Goal: Check status: Check status

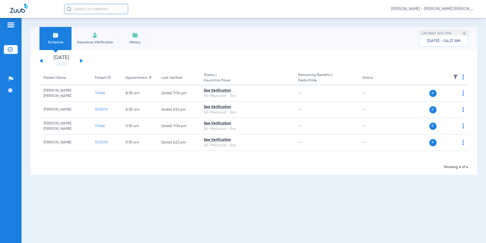
click at [454, 9] on span "Christina Jackson - Jessie Norma Jim Health Center | SEARHC" at bounding box center [434, 8] width 85 height 5
click at [450, 17] on span "Account Selection" at bounding box center [457, 18] width 29 height 4
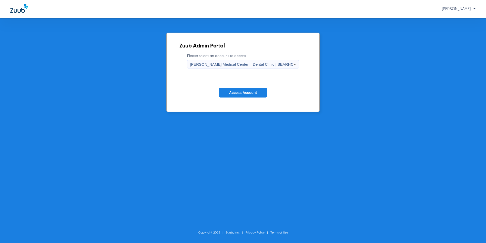
click at [248, 65] on span "Alicia Roberts Medical Center – Dental Clinic | SEARHC" at bounding box center [242, 64] width 104 height 4
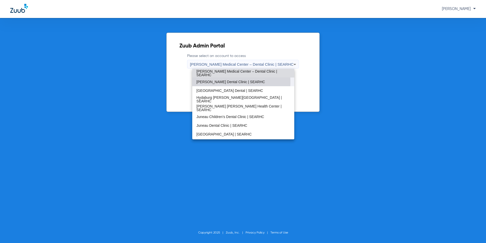
click at [227, 82] on span "Haines Dental Clinic | SEARHC" at bounding box center [231, 82] width 69 height 4
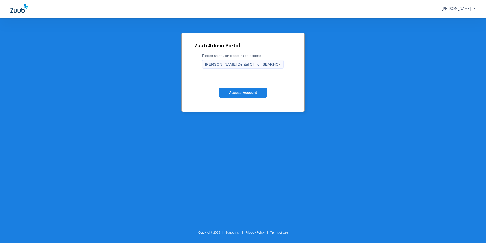
click at [231, 92] on span "Access Account" at bounding box center [243, 93] width 28 height 4
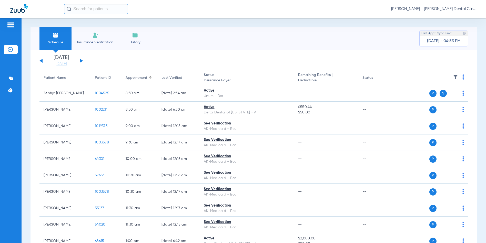
click at [41, 61] on button at bounding box center [41, 61] width 3 height 4
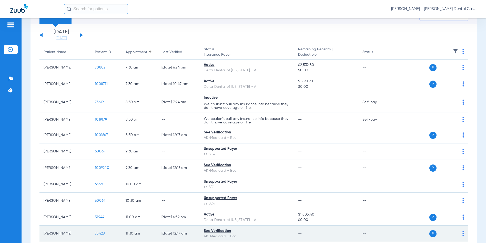
scroll to position [77, 0]
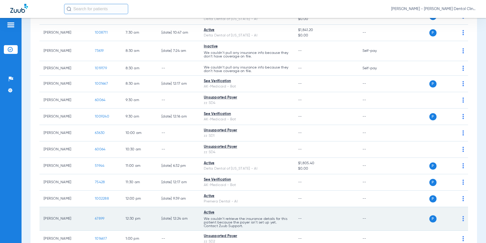
click at [98, 218] on span "67899" at bounding box center [99, 219] width 9 height 4
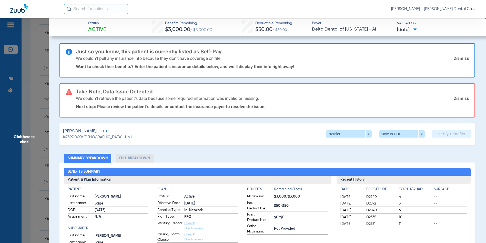
click at [441, 133] on app-verify-button "Verify Benefits" at bounding box center [452, 133] width 40 height 7
click at [24, 139] on span "Click here to close" at bounding box center [24, 139] width 49 height 243
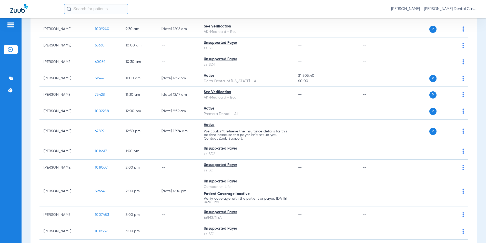
scroll to position [62, 0]
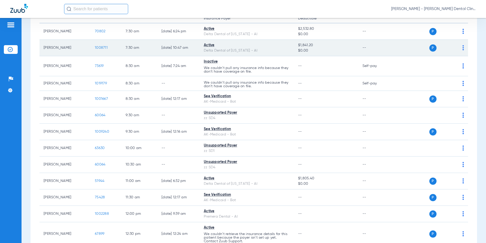
click at [104, 47] on span "1008711" at bounding box center [101, 48] width 13 height 4
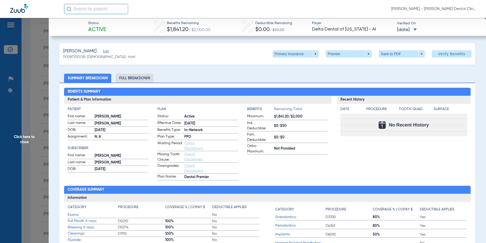
click at [22, 138] on span "Click here to close" at bounding box center [24, 139] width 49 height 243
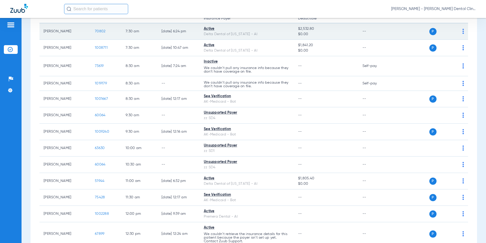
scroll to position [0, 0]
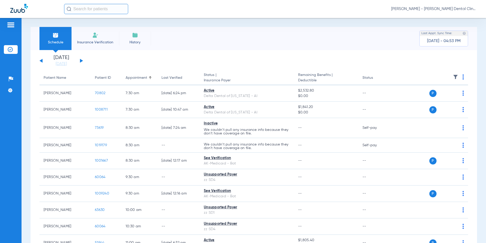
click at [82, 60] on button at bounding box center [81, 61] width 3 height 4
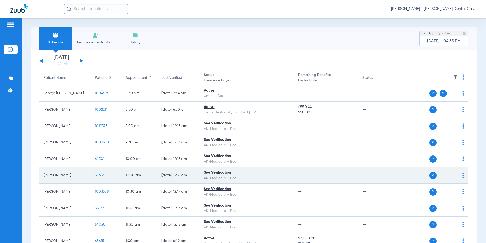
click at [96, 174] on span "57633" at bounding box center [99, 175] width 9 height 4
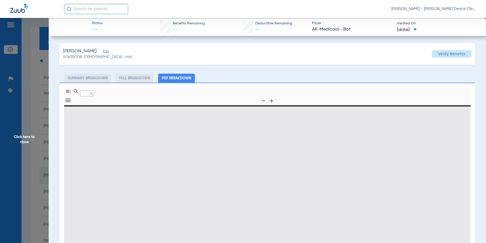
type input "0"
select select "page-width"
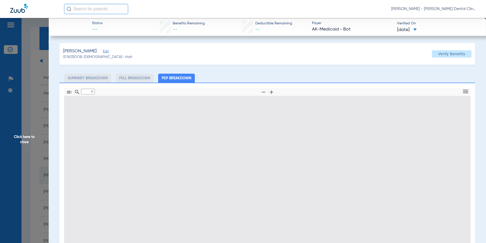
type input "1"
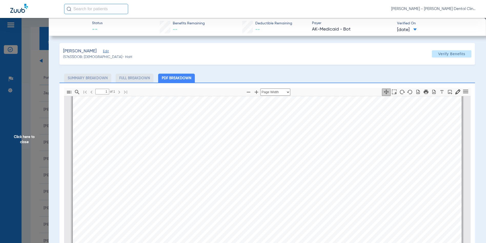
scroll to position [54, 0]
click at [21, 138] on span "Click here to close" at bounding box center [24, 139] width 49 height 243
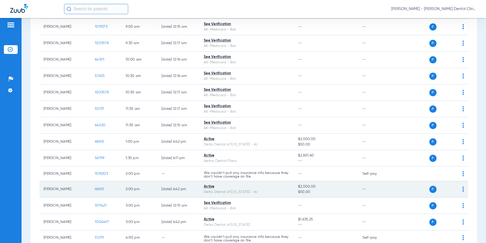
scroll to position [22, 0]
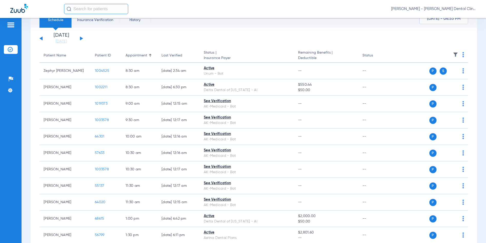
click at [81, 37] on button at bounding box center [81, 38] width 3 height 4
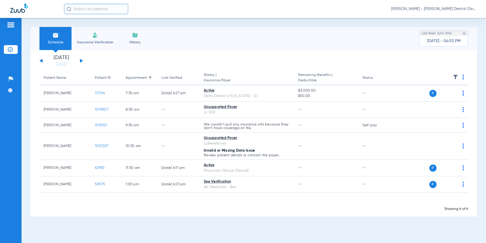
click at [82, 60] on div "[DATE] [DATE] [DATE] [DATE] [DATE] [DATE] [DATE] [DATE] [DATE] [DATE] [DATE] [D…" at bounding box center [62, 60] width 44 height 11
click at [81, 61] on button at bounding box center [81, 61] width 3 height 4
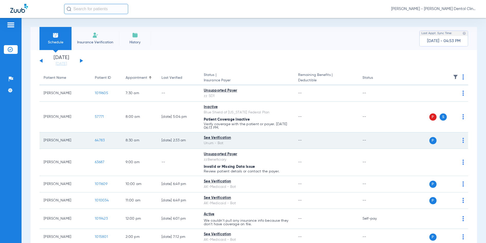
click at [99, 140] on span "64783" at bounding box center [100, 141] width 10 height 4
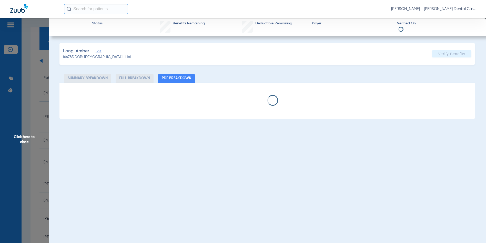
select select "page-width"
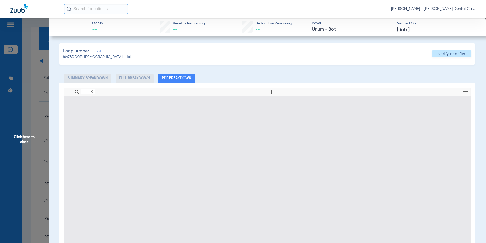
type input "1"
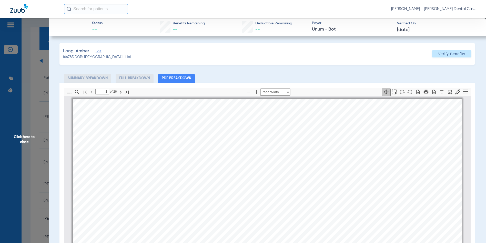
scroll to position [3, 0]
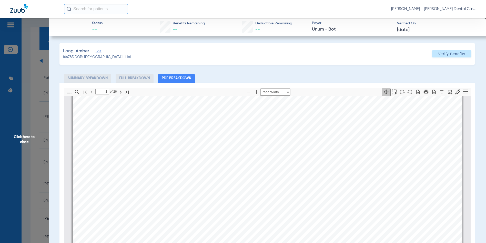
click at [22, 138] on span "Click here to close" at bounding box center [24, 139] width 49 height 243
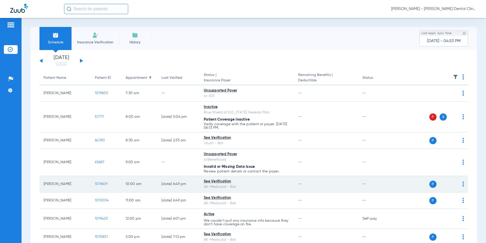
click at [102, 183] on span "1011609" at bounding box center [101, 184] width 13 height 4
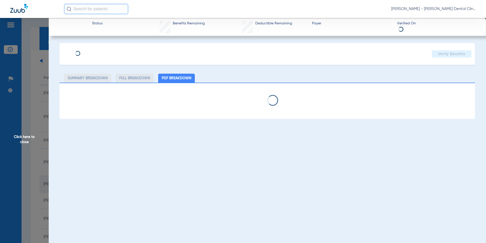
select select "page-width"
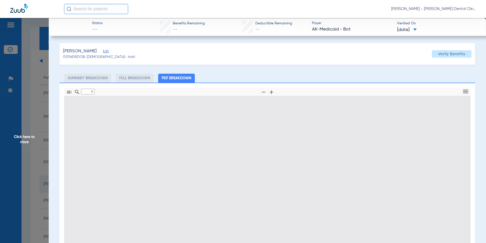
type input "1"
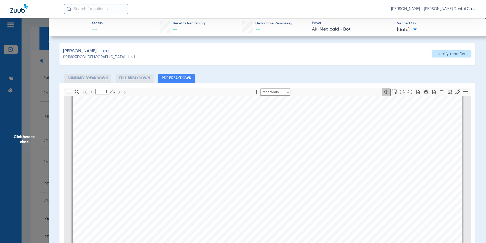
scroll to position [157, 0]
click at [24, 139] on span "Click here to close" at bounding box center [24, 139] width 49 height 243
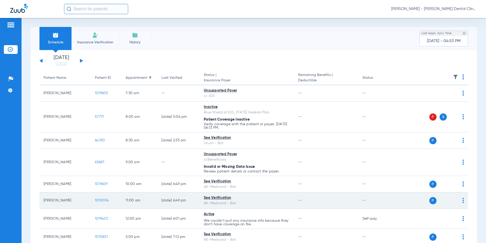
click at [104, 199] on span "1010034" at bounding box center [102, 201] width 14 height 4
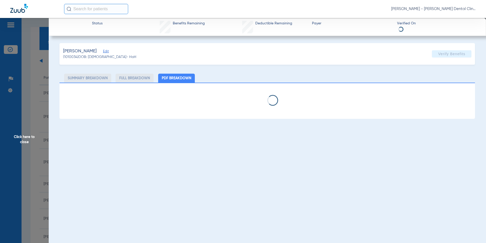
select select "page-width"
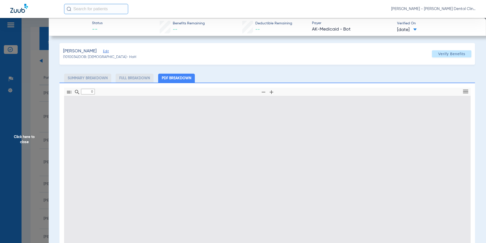
type input "1"
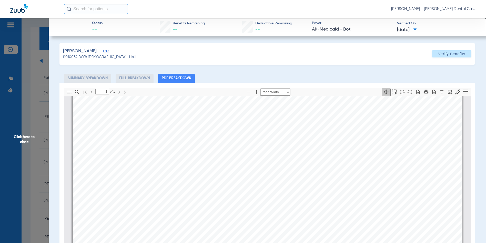
scroll to position [105, 0]
click at [15, 143] on span "Click here to close" at bounding box center [24, 139] width 49 height 243
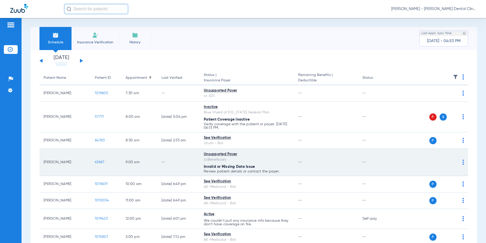
scroll to position [26, 0]
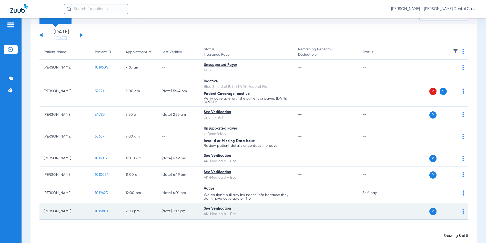
click at [102, 211] on span "1015801" at bounding box center [101, 211] width 13 height 4
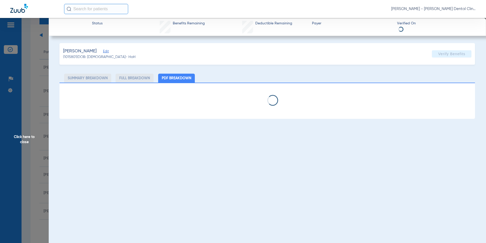
select select "page-width"
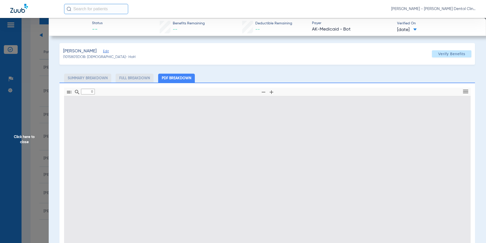
type input "1"
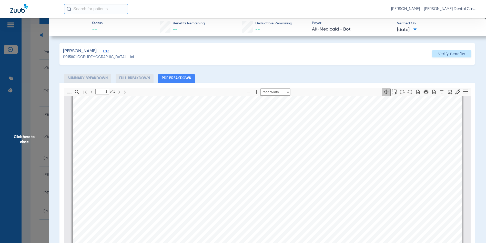
scroll to position [105, 0]
click at [22, 139] on span "Click here to close" at bounding box center [24, 139] width 49 height 243
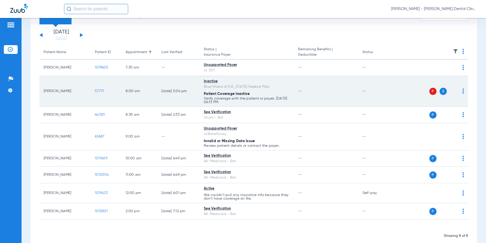
click at [101, 90] on span "57771" at bounding box center [99, 91] width 9 height 4
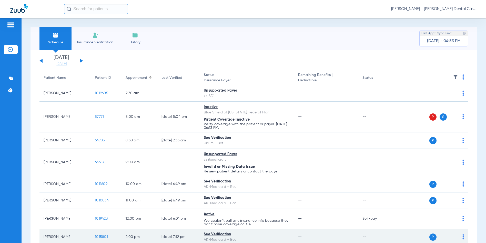
scroll to position [35, 0]
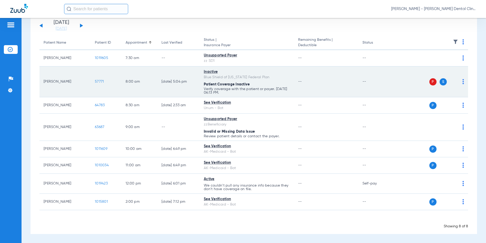
click at [99, 79] on td "57771" at bounding box center [106, 81] width 31 height 31
click at [99, 83] on span "57771" at bounding box center [99, 82] width 9 height 4
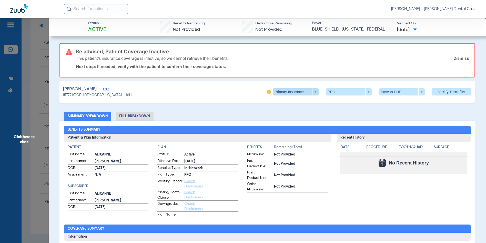
click at [313, 93] on span at bounding box center [296, 91] width 46 height 7
click at [297, 114] on button "Secondary Insurance" at bounding box center [291, 112] width 42 height 10
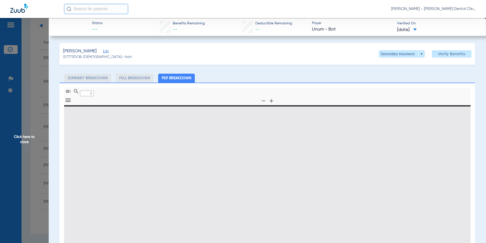
type input "0"
select select "page-width"
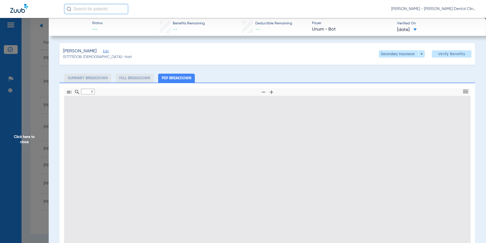
type input "1"
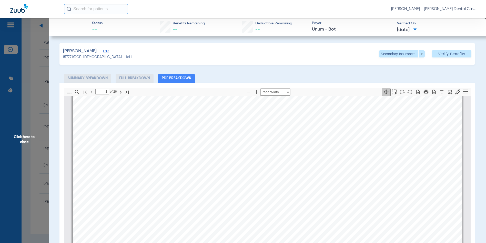
scroll to position [336, 0]
